Goal: Information Seeking & Learning: Learn about a topic

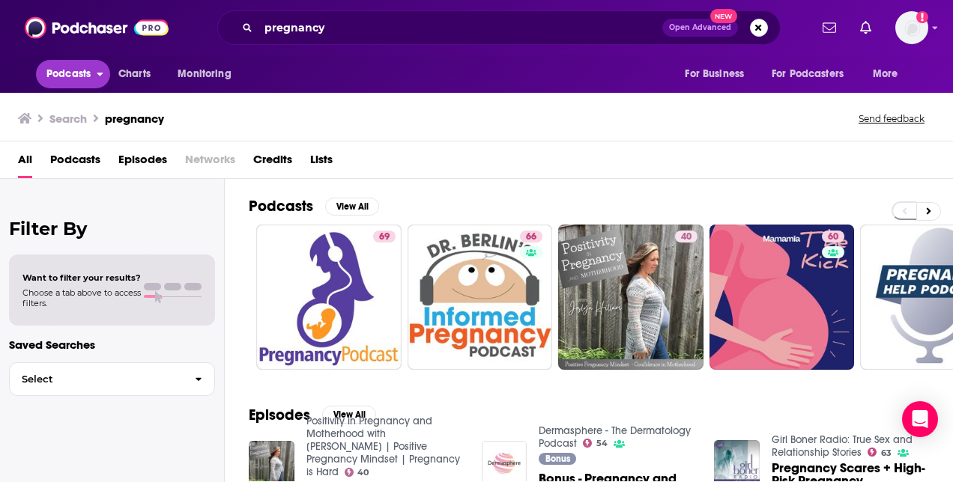
click at [91, 87] on button "Podcasts" at bounding box center [73, 74] width 74 height 28
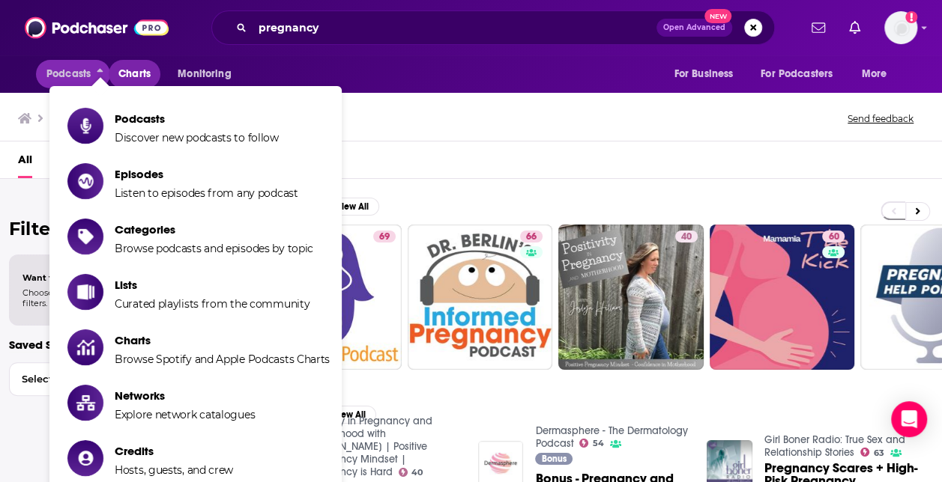
click at [132, 73] on span "Charts" at bounding box center [134, 74] width 32 height 21
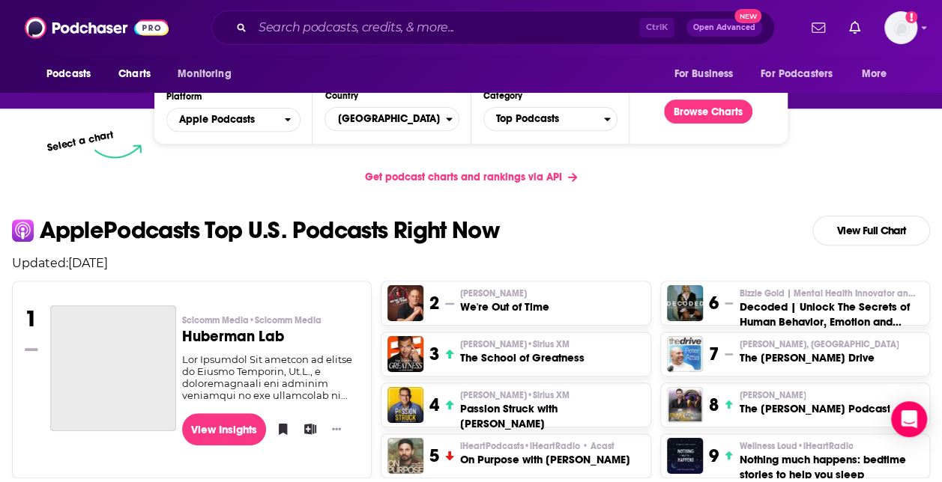
scroll to position [229, 0]
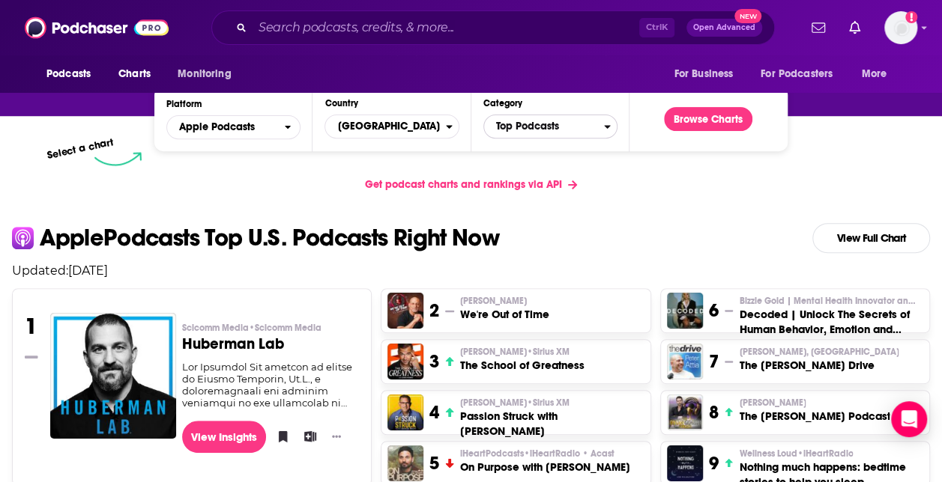
click at [551, 125] on span "Top Podcasts" at bounding box center [544, 126] width 120 height 25
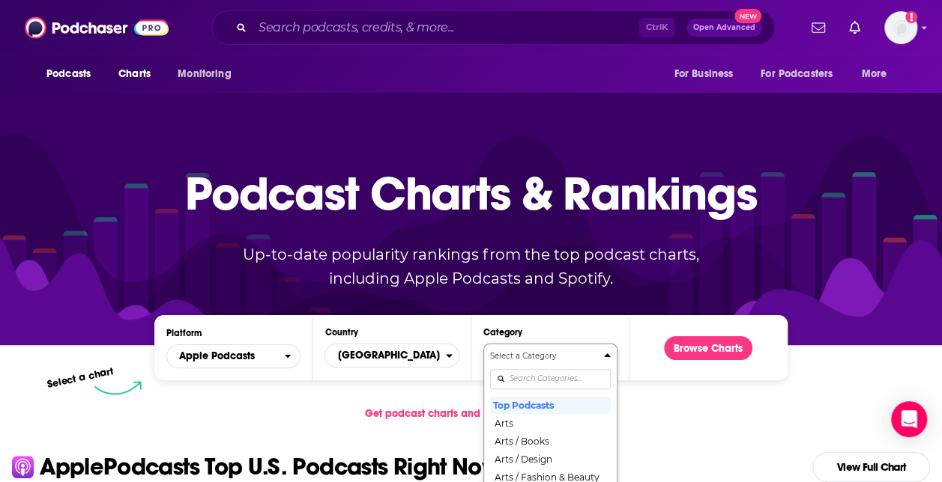
scroll to position [138, 0]
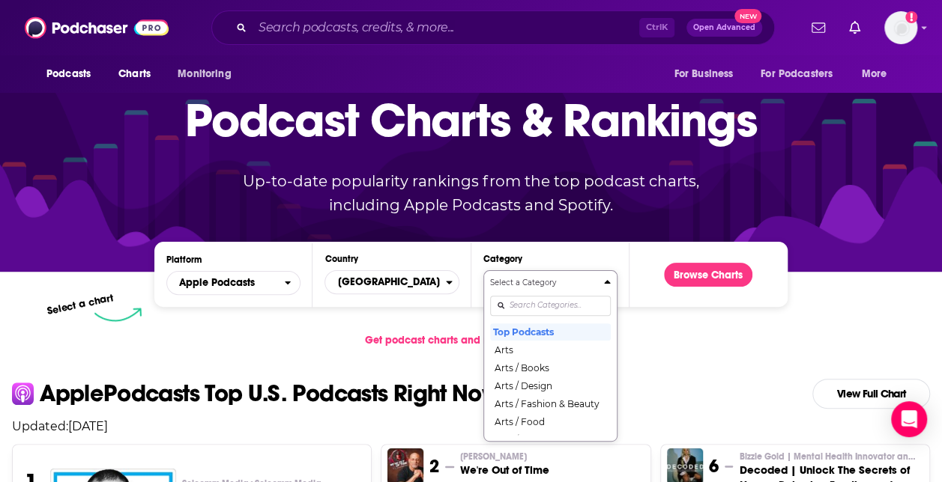
click at [513, 385] on div "Select a Category Top Podcasts Arts Arts / Books Arts / Design Arts / Fashion &…" at bounding box center [550, 356] width 121 height 158
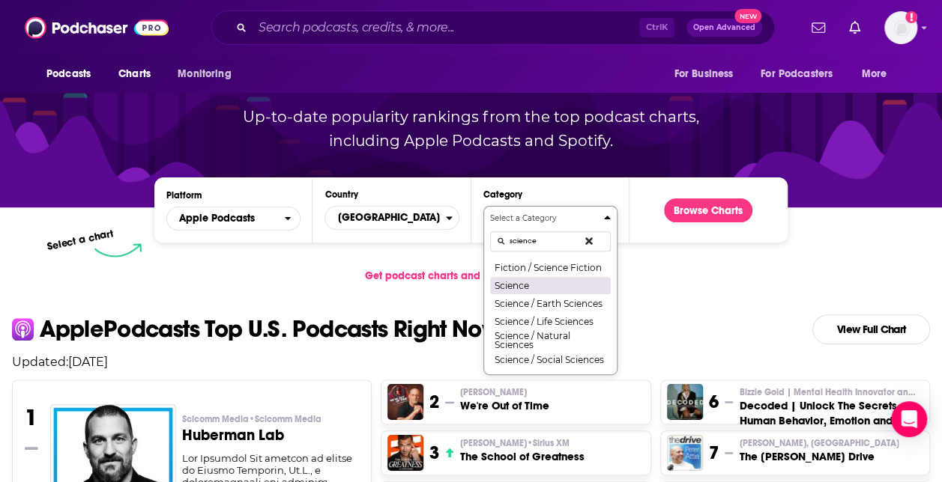
type input "science"
click at [524, 288] on button "Science" at bounding box center [550, 285] width 121 height 18
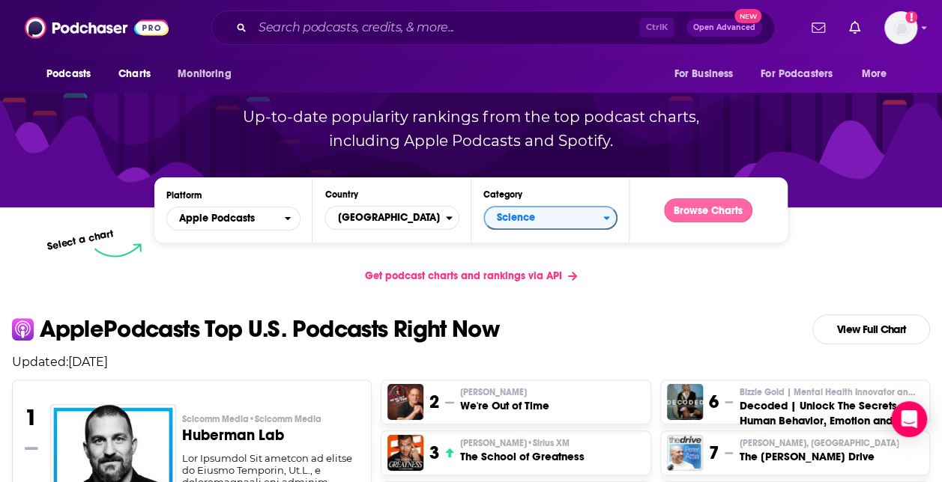
click at [736, 204] on button "Browse Charts" at bounding box center [708, 210] width 88 height 24
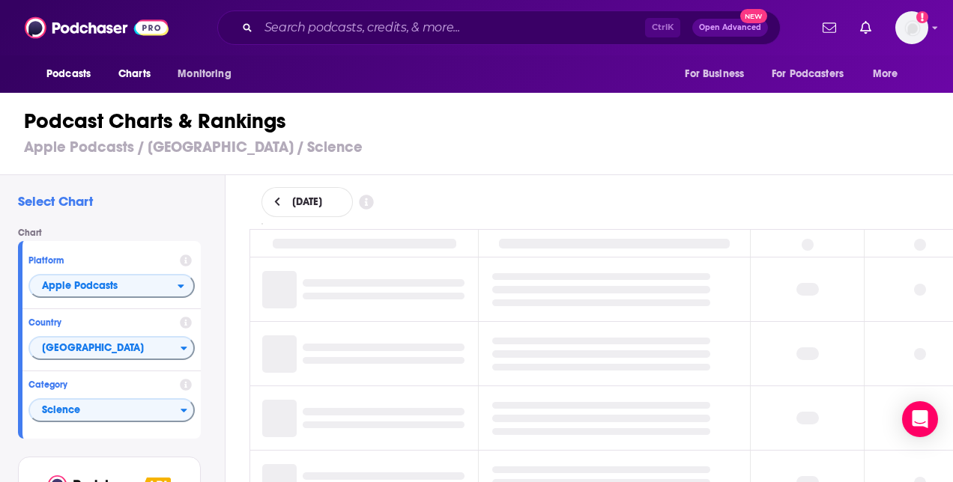
click at [736, 204] on div "[DATE]" at bounding box center [601, 202] width 728 height 54
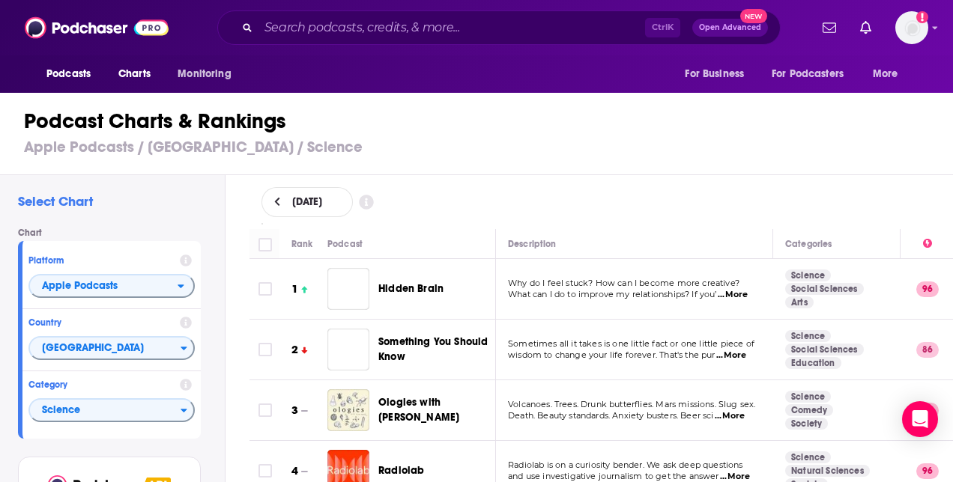
click at [565, 185] on div "[DATE]" at bounding box center [601, 202] width 728 height 54
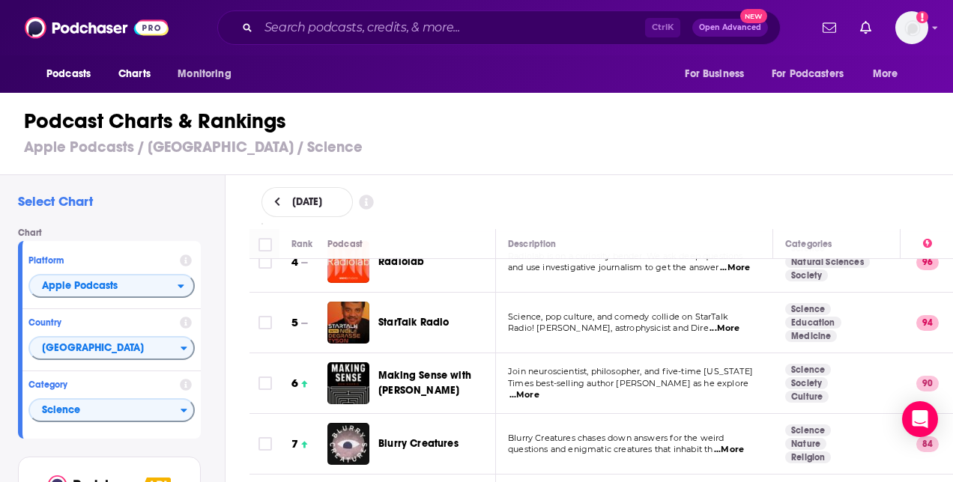
scroll to position [210, 0]
click at [539, 389] on span "...More" at bounding box center [524, 395] width 30 height 12
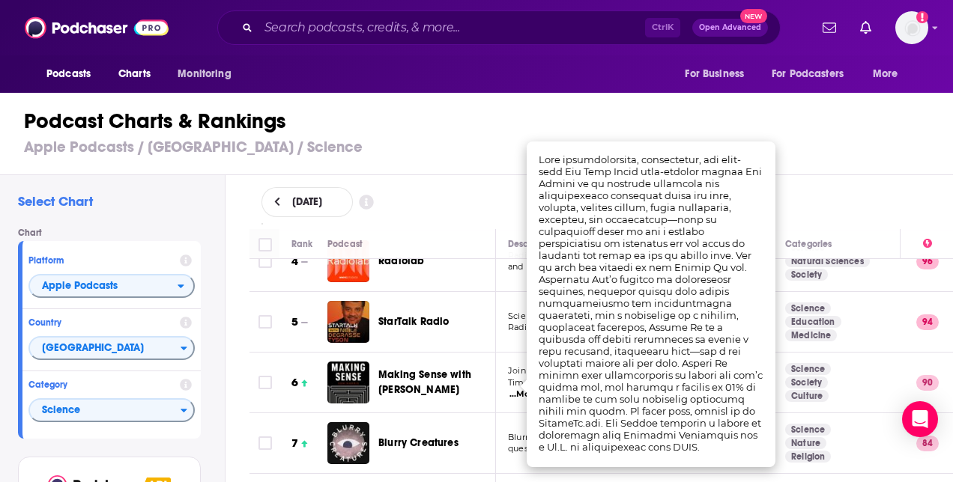
click at [488, 82] on div "Podcasts Charts Monitoring For Business For Podcasters More" at bounding box center [476, 73] width 953 height 37
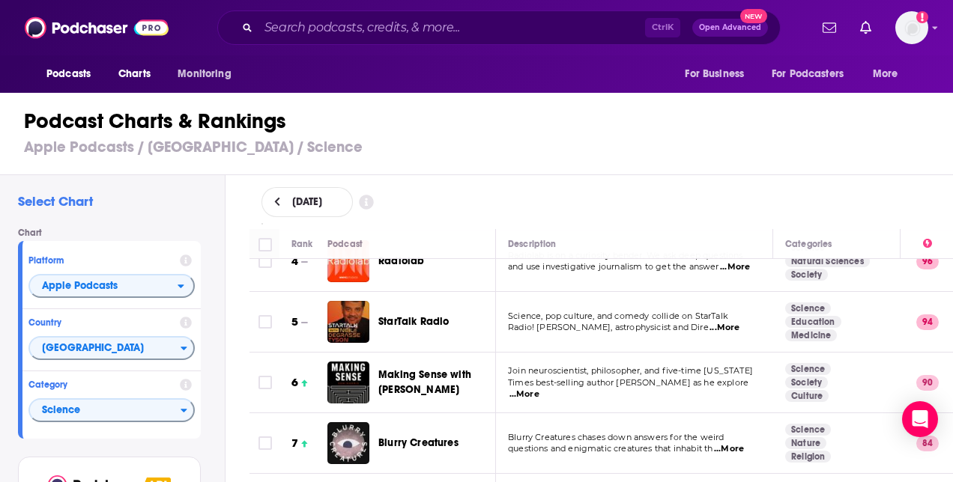
scroll to position [0, 0]
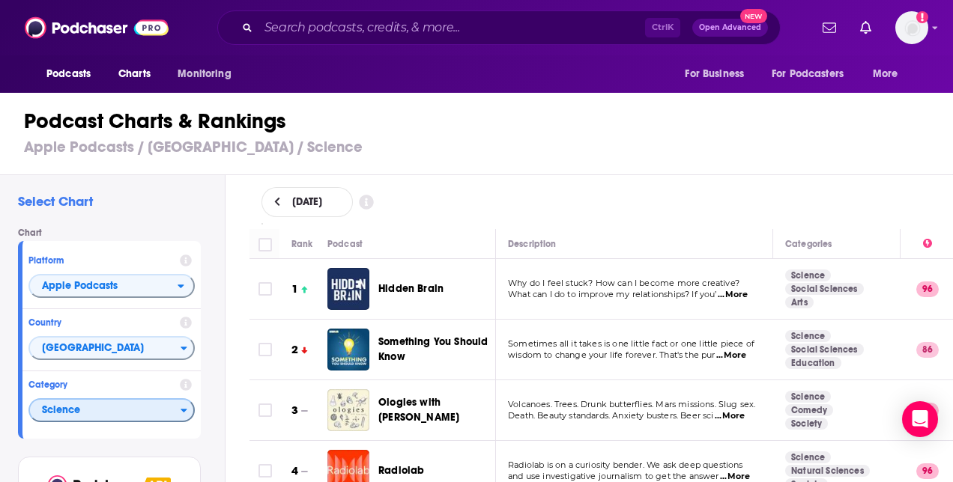
click at [87, 409] on span "Science" at bounding box center [105, 410] width 151 height 25
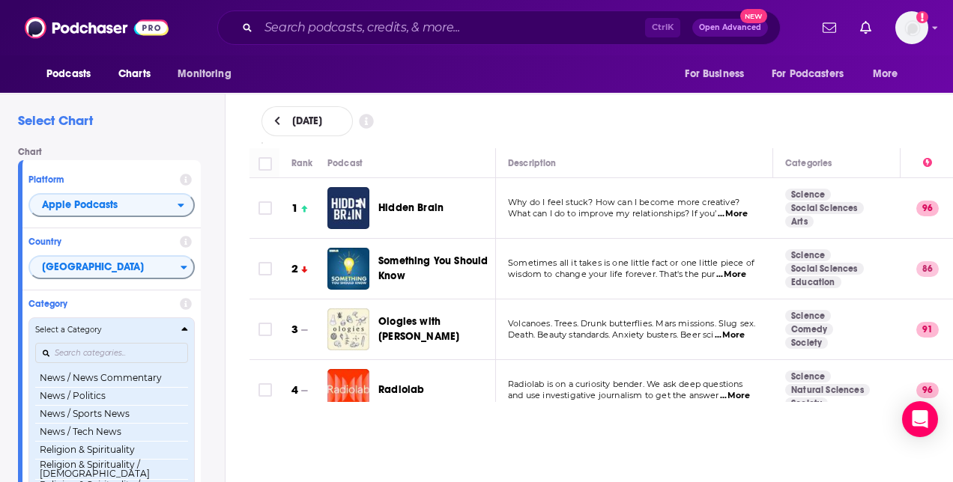
scroll to position [1207, 0]
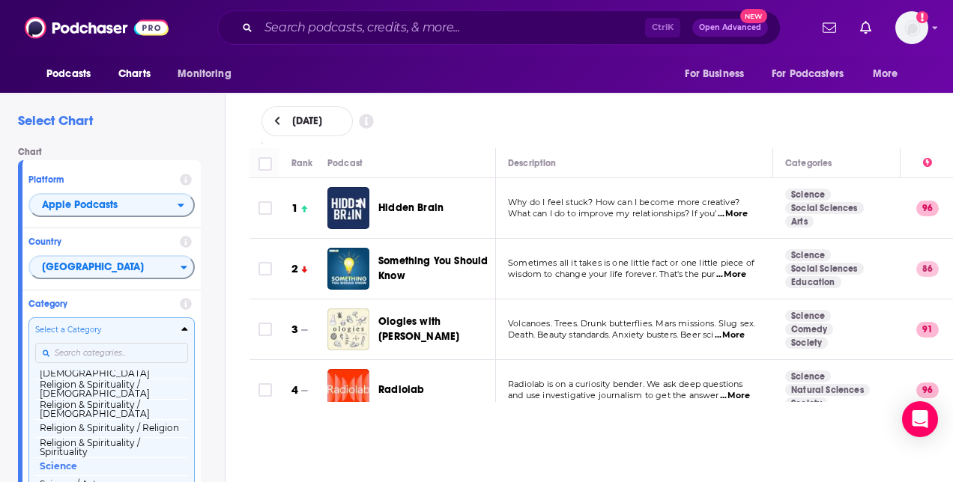
click at [102, 351] on div "Select a Category Top Podcasts Arts Arts / Books Arts / Design Arts / Fashion &…" at bounding box center [111, 403] width 153 height 158
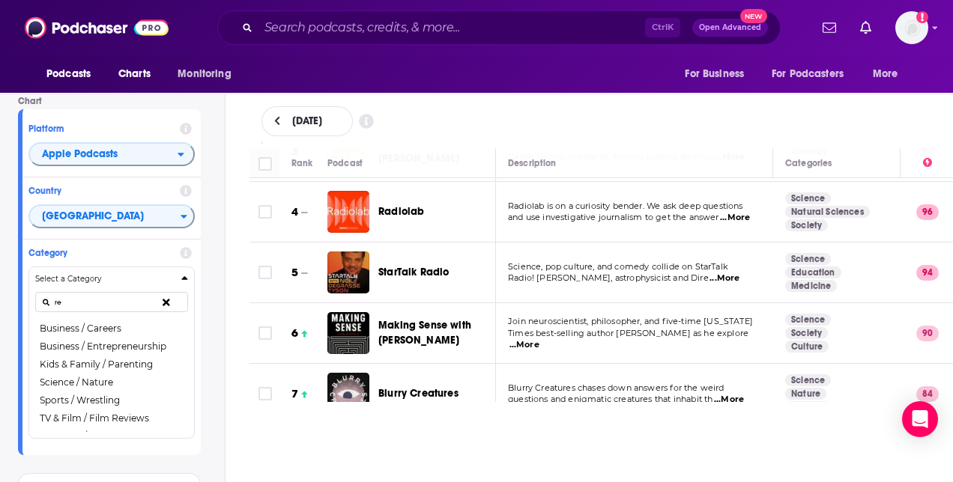
scroll to position [178, 0]
type input "re"
